Goal: Book appointment/travel/reservation

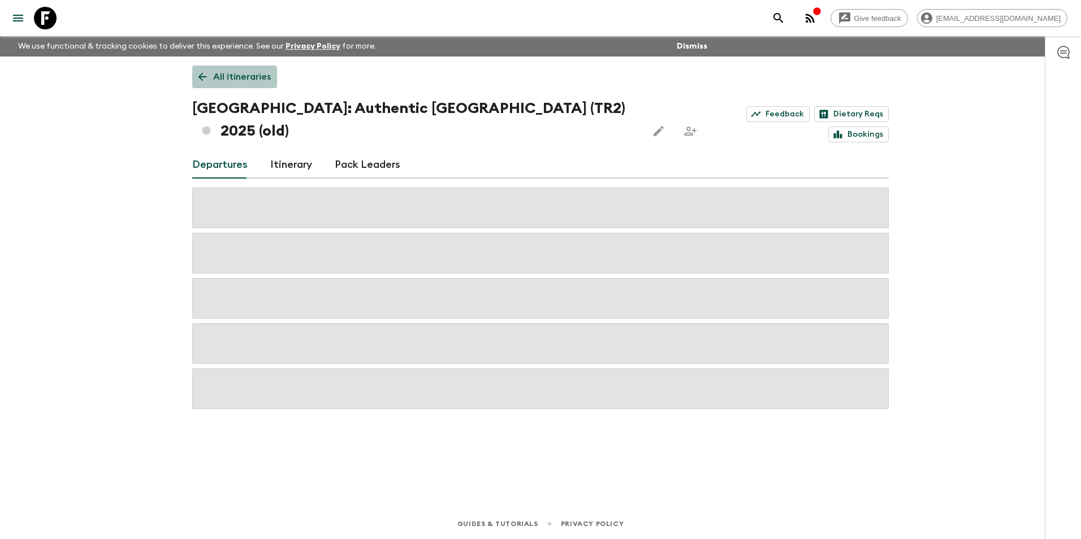
click at [207, 77] on icon at bounding box center [202, 77] width 12 height 12
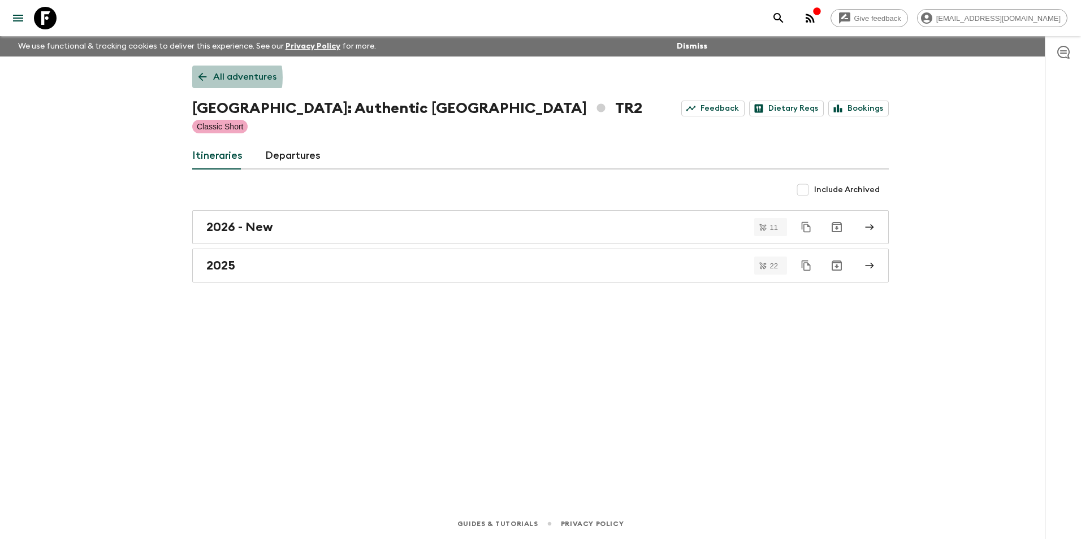
click at [207, 77] on icon at bounding box center [202, 77] width 12 height 12
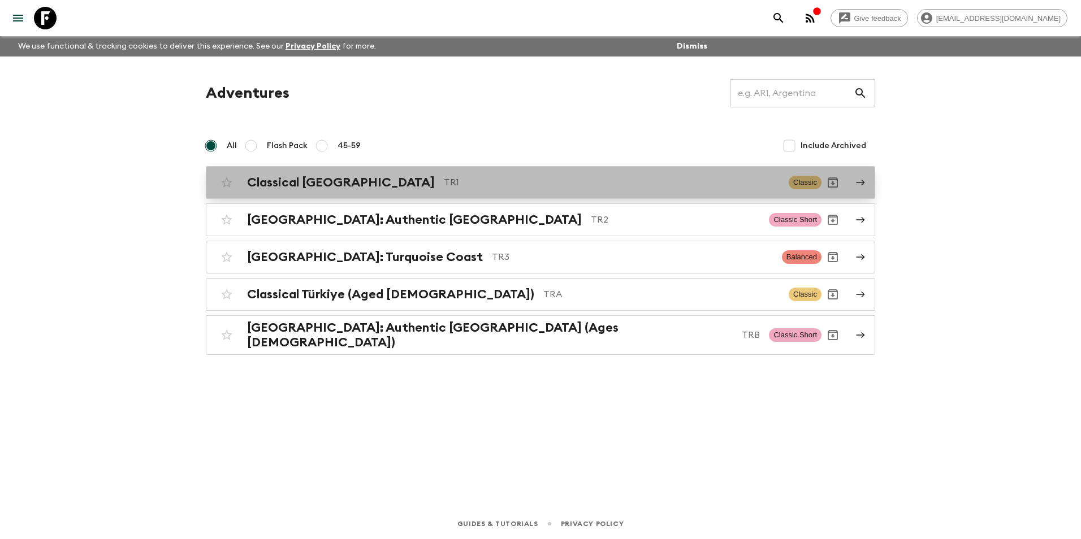
click at [293, 181] on h2 "Classical [GEOGRAPHIC_DATA]" at bounding box center [341, 182] width 188 height 15
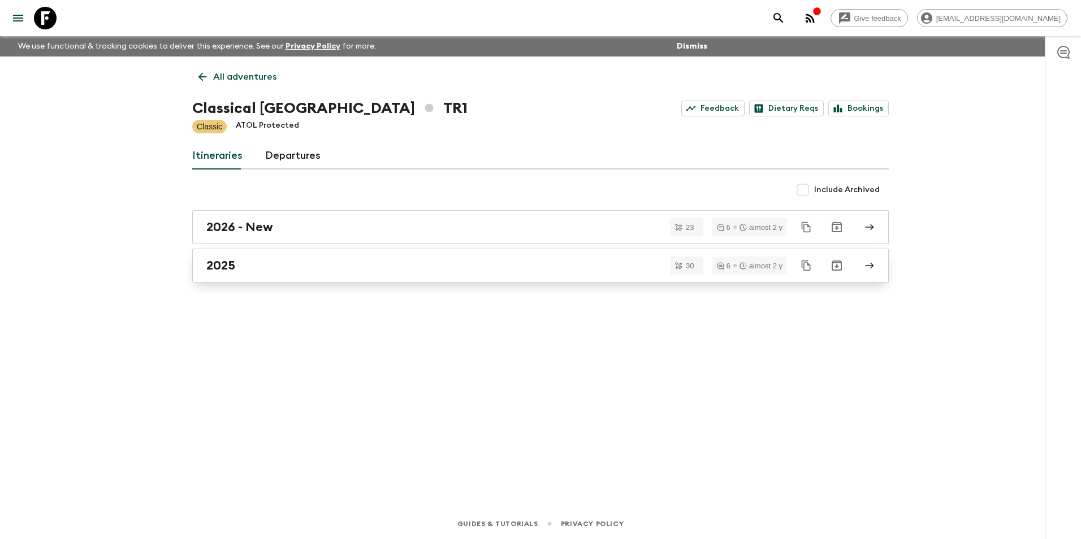
click at [267, 265] on div "2025" at bounding box center [529, 265] width 647 height 15
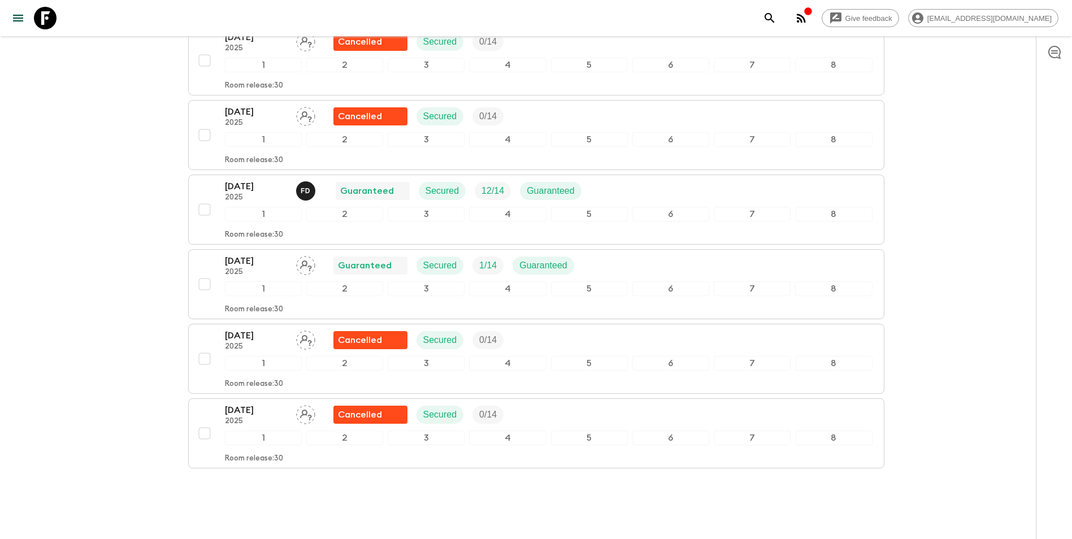
scroll to position [2039, 0]
